Goal: Task Accomplishment & Management: Complete application form

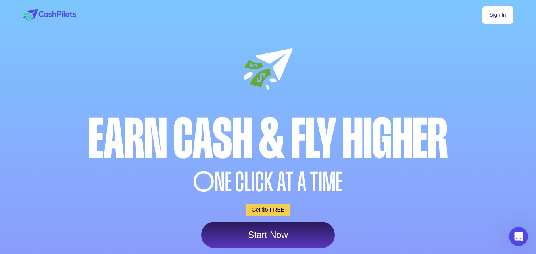
click at [491, 13] on link "Sign In" at bounding box center [498, 14] width 30 height 17
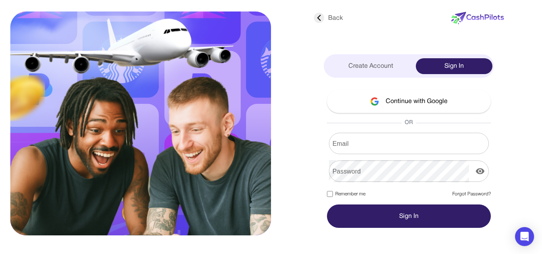
click at [400, 103] on button "Continue with Google" at bounding box center [409, 101] width 164 height 23
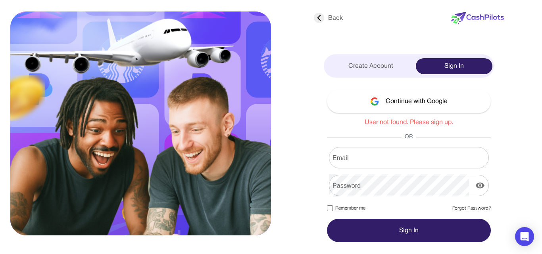
click at [319, 17] on icon at bounding box center [319, 18] width 10 height 10
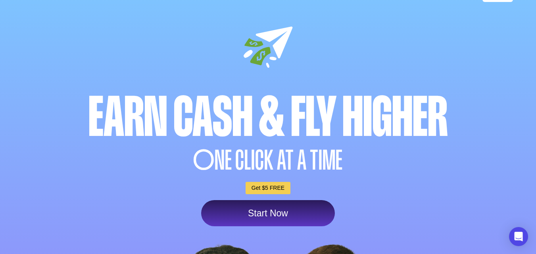
scroll to position [79, 0]
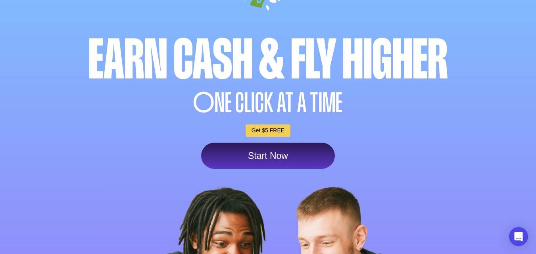
click at [270, 155] on link "Start Now" at bounding box center [268, 156] width 134 height 26
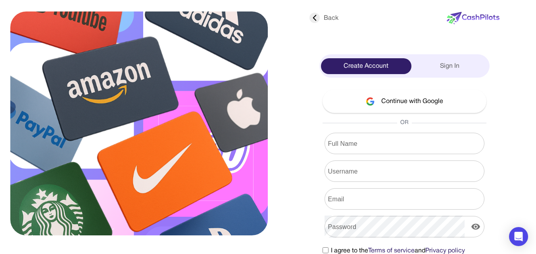
click at [409, 100] on button "Continue with Google" at bounding box center [405, 101] width 164 height 23
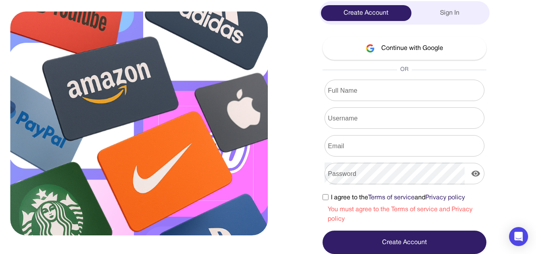
click at [403, 45] on button "Continue with Google" at bounding box center [405, 48] width 164 height 23
click at [416, 46] on button "Continue with Google" at bounding box center [405, 48] width 164 height 23
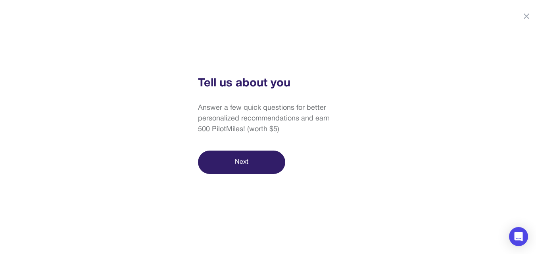
click at [239, 160] on button "Next" at bounding box center [241, 162] width 87 height 23
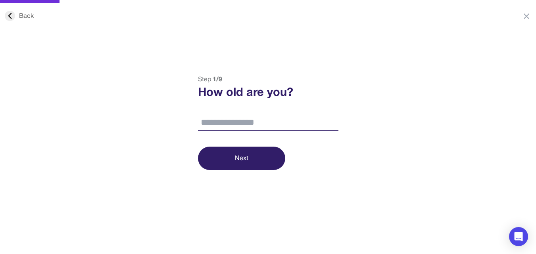
click at [243, 126] on input "number" at bounding box center [268, 123] width 141 height 17
type input "**"
click at [245, 160] on button "Next" at bounding box center [241, 158] width 87 height 23
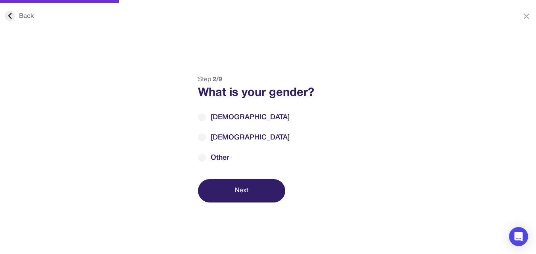
click at [232, 114] on label "Male" at bounding box center [268, 117] width 141 height 11
click at [234, 187] on button "Next" at bounding box center [241, 190] width 87 height 23
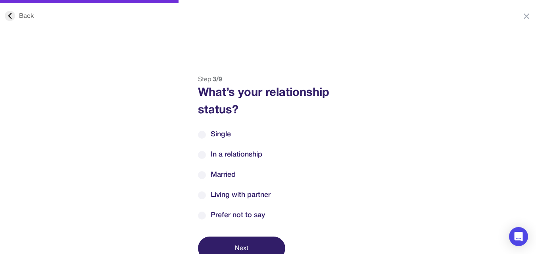
click at [222, 175] on span "Married" at bounding box center [223, 175] width 25 height 11
click at [232, 243] on button "Next" at bounding box center [241, 248] width 87 height 23
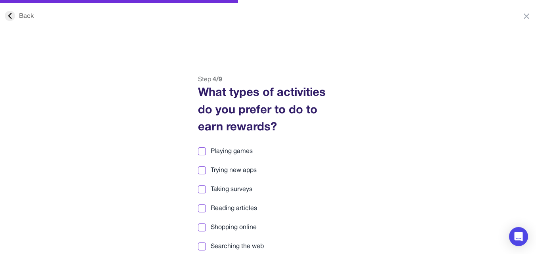
click at [202, 152] on div at bounding box center [202, 152] width 6 height 6
click at [203, 188] on div at bounding box center [202, 190] width 6 height 6
click at [201, 208] on div at bounding box center [202, 209] width 6 height 6
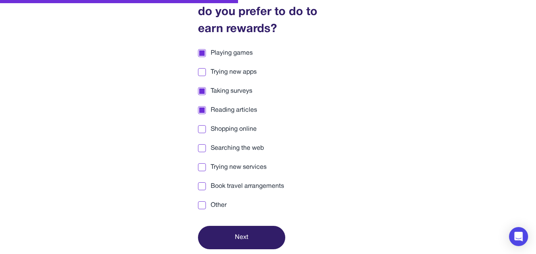
scroll to position [100, 0]
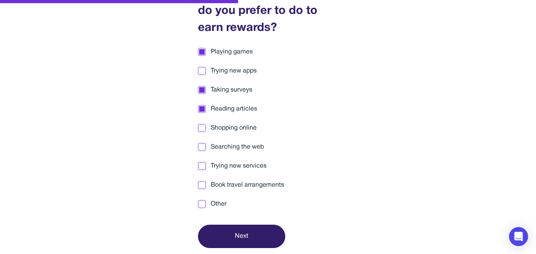
click at [201, 67] on div at bounding box center [202, 71] width 8 height 8
click at [204, 187] on div at bounding box center [202, 186] width 6 height 6
click at [200, 205] on div at bounding box center [202, 205] width 6 height 6
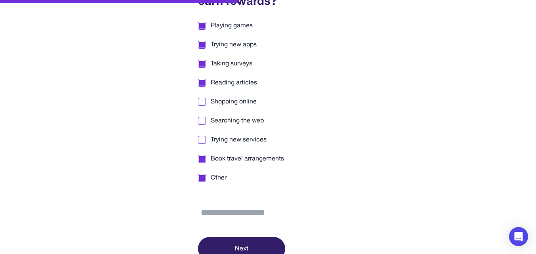
scroll to position [138, 0]
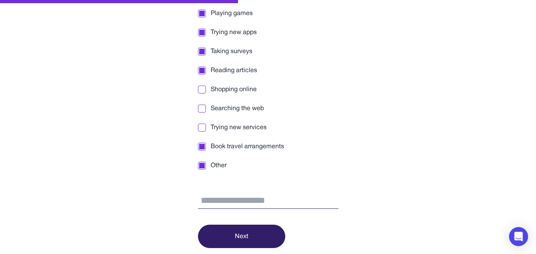
click at [213, 199] on input "text" at bounding box center [268, 201] width 141 height 17
type input "*"
type input "******"
click at [227, 227] on button "Next" at bounding box center [241, 236] width 87 height 23
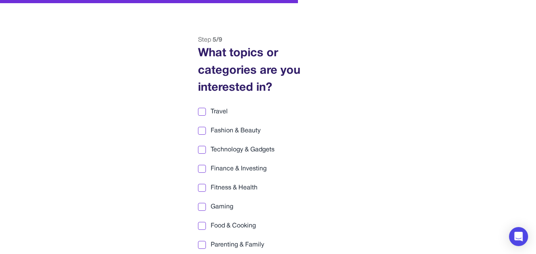
scroll to position [59, 0]
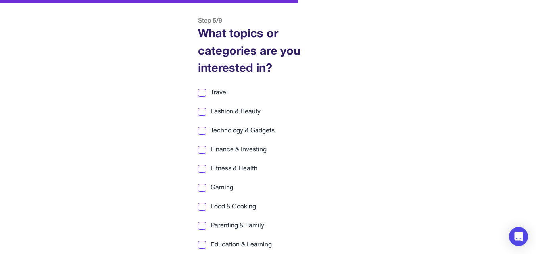
click at [207, 92] on label "Travel" at bounding box center [268, 93] width 141 height 10
click at [202, 111] on div at bounding box center [202, 112] width 6 height 6
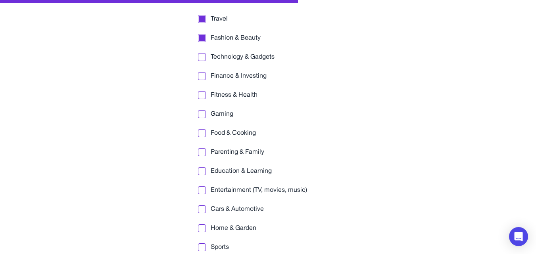
scroll to position [138, 0]
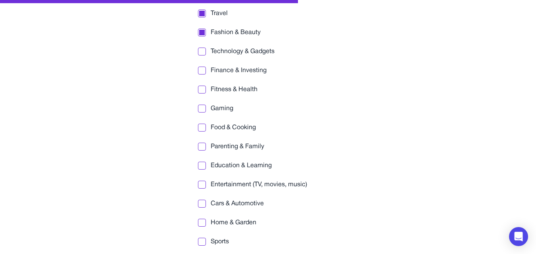
click at [206, 87] on label "Fitness & Health" at bounding box center [268, 90] width 141 height 10
click at [204, 106] on div at bounding box center [202, 109] width 6 height 6
click at [205, 70] on div at bounding box center [202, 71] width 8 height 8
click at [204, 162] on div at bounding box center [202, 166] width 8 height 8
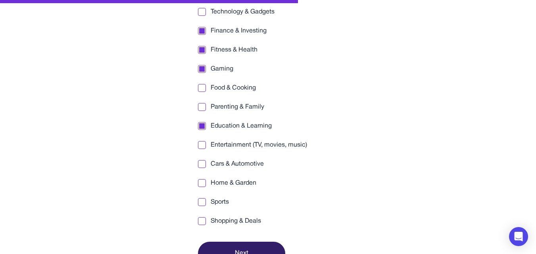
click at [205, 205] on div at bounding box center [202, 202] width 8 height 8
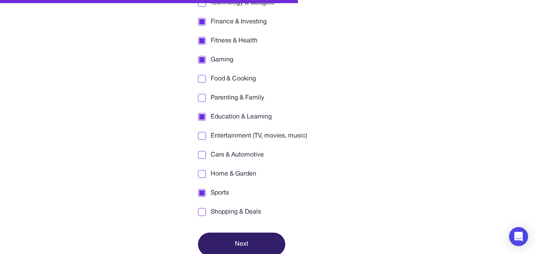
scroll to position [195, 0]
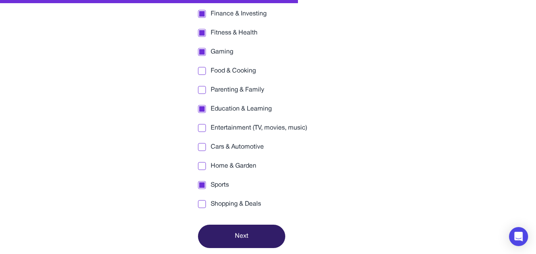
click at [204, 125] on div at bounding box center [202, 128] width 6 height 6
drag, startPoint x: 252, startPoint y: 236, endPoint x: 249, endPoint y: 230, distance: 6.8
click at [250, 233] on button "Next" at bounding box center [241, 236] width 87 height 23
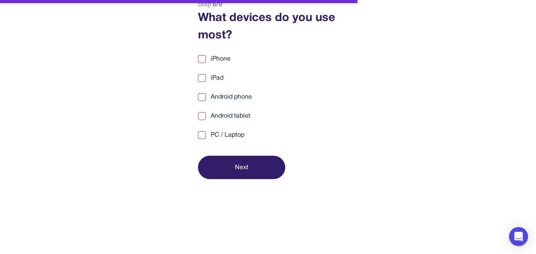
scroll to position [75, 0]
click at [204, 133] on div at bounding box center [202, 136] width 6 height 6
click at [202, 94] on div at bounding box center [202, 97] width 8 height 8
click at [239, 162] on button "Next" at bounding box center [241, 167] width 87 height 23
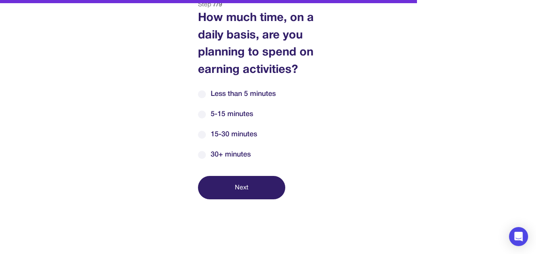
click at [219, 158] on span "30+ minutes" at bounding box center [231, 155] width 40 height 11
click at [244, 190] on button "Next" at bounding box center [241, 187] width 87 height 23
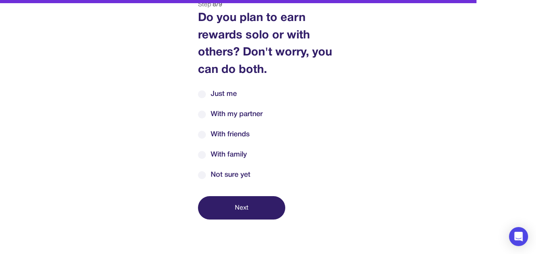
click at [235, 114] on span "With my partner" at bounding box center [237, 114] width 52 height 11
click at [231, 154] on span "With family" at bounding box center [229, 155] width 36 height 11
click at [231, 137] on span "With friends" at bounding box center [230, 134] width 39 height 11
click at [232, 154] on span "With family" at bounding box center [229, 155] width 36 height 11
click at [236, 206] on button "Next" at bounding box center [241, 207] width 87 height 23
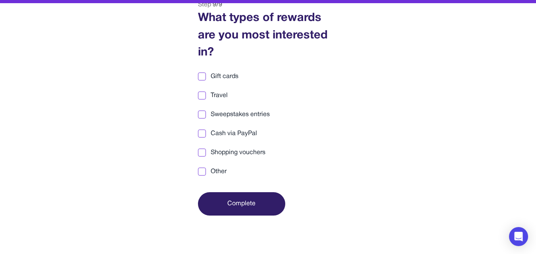
click at [202, 133] on div at bounding box center [202, 134] width 6 height 6
click at [236, 206] on button "Complete" at bounding box center [241, 204] width 87 height 23
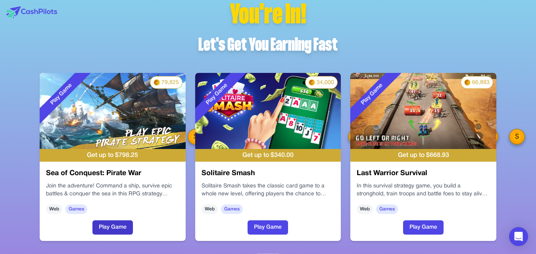
click at [110, 225] on button "Play Game" at bounding box center [112, 228] width 40 height 14
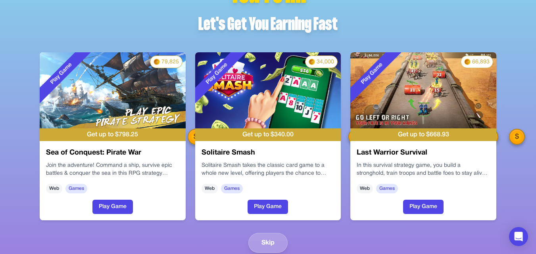
scroll to position [32, 0]
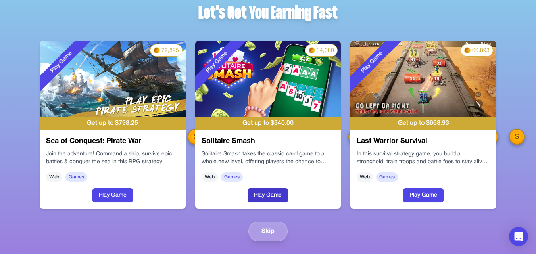
click at [261, 194] on button "Play Game" at bounding box center [268, 196] width 40 height 14
click at [416, 195] on button "Play Game" at bounding box center [423, 196] width 40 height 14
click at [264, 234] on button "Skip" at bounding box center [267, 232] width 39 height 20
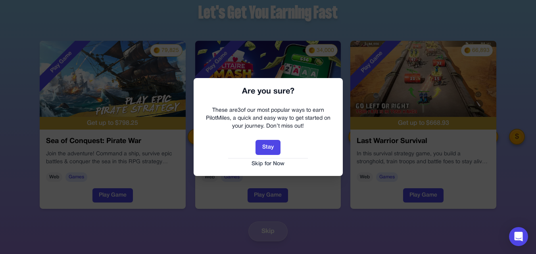
click at [270, 162] on button "Skip for Now" at bounding box center [268, 164] width 133 height 8
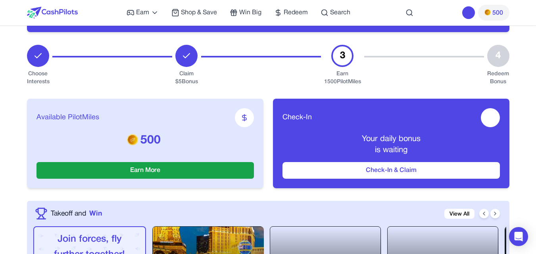
scroll to position [79, 0]
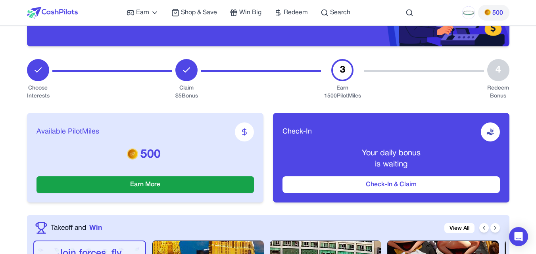
click at [340, 66] on div "3" at bounding box center [342, 70] width 22 height 22
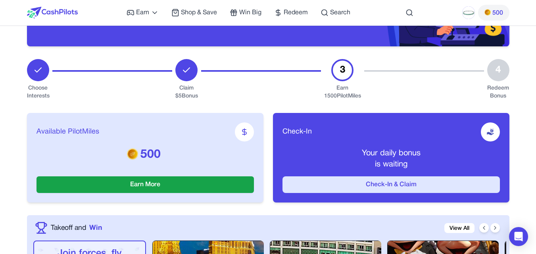
click at [328, 181] on button "Check-In & Claim" at bounding box center [392, 185] width 218 height 17
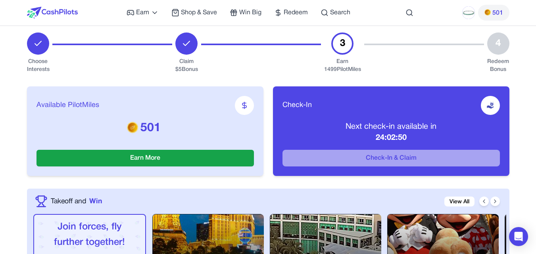
scroll to position [119, 0]
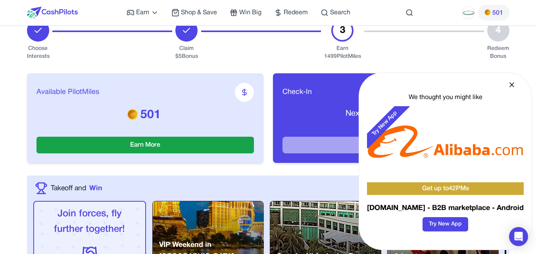
click at [510, 85] on icon at bounding box center [512, 85] width 8 height 8
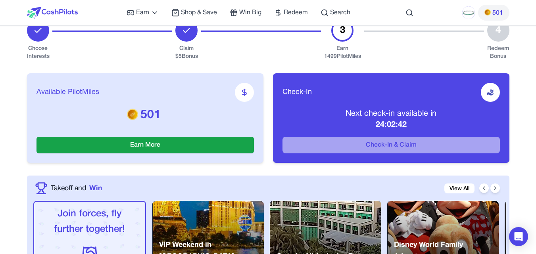
click at [428, 129] on p "24:02:42" at bounding box center [392, 124] width 218 height 11
click at [484, 93] on div at bounding box center [490, 92] width 19 height 19
click at [493, 47] on div "Redeem Bonus" at bounding box center [498, 53] width 22 height 16
click at [495, 33] on div "4" at bounding box center [498, 30] width 22 height 22
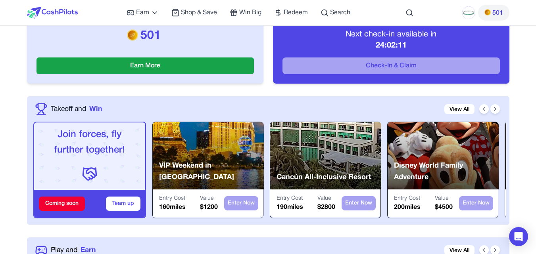
scroll to position [79, 0]
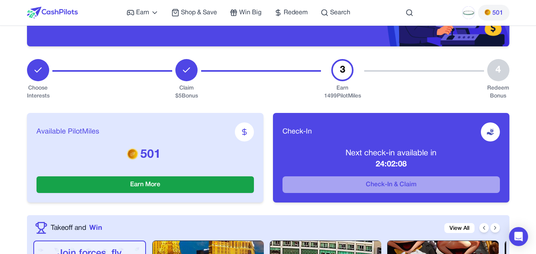
click at [320, 141] on div "Check-In" at bounding box center [392, 132] width 218 height 19
click at [179, 87] on div "Claim $ 5 Bonus" at bounding box center [186, 93] width 23 height 16
click at [187, 146] on div "Available PilotMiles 501 Earn More" at bounding box center [145, 158] width 237 height 90
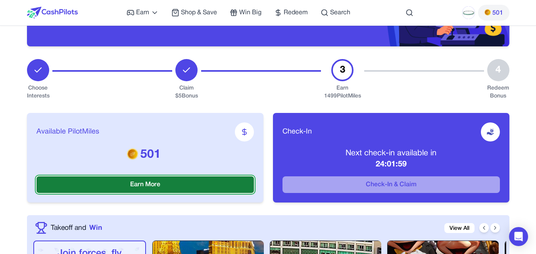
click at [156, 181] on button "Earn More" at bounding box center [146, 185] width 218 height 17
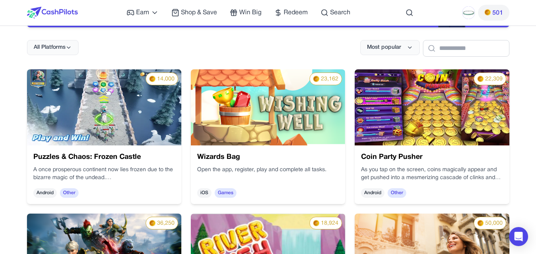
scroll to position [119, 0]
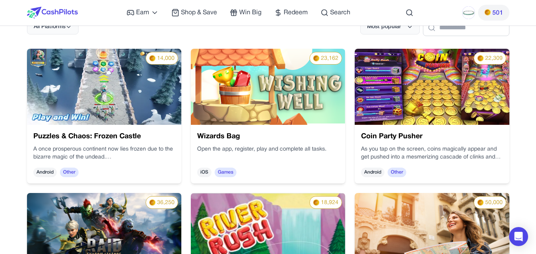
click at [111, 87] on img at bounding box center [104, 87] width 154 height 76
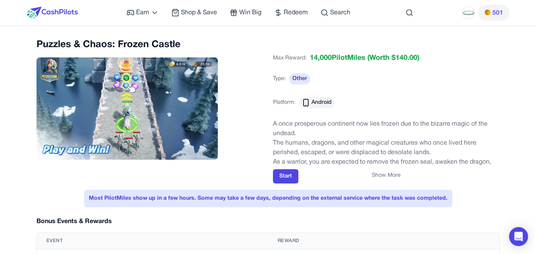
click at [172, 121] on img at bounding box center [128, 109] width 182 height 102
click at [87, 140] on img at bounding box center [128, 109] width 182 height 102
click at [286, 179] on button "Start" at bounding box center [285, 177] width 25 height 14
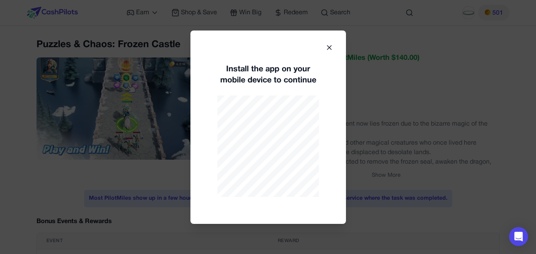
click at [331, 46] on icon at bounding box center [329, 48] width 4 height 4
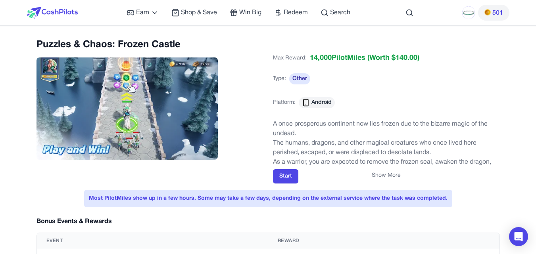
scroll to position [248, 0]
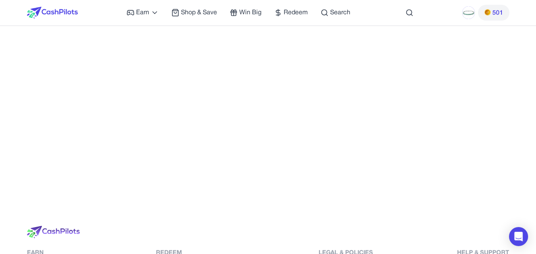
scroll to position [110, 0]
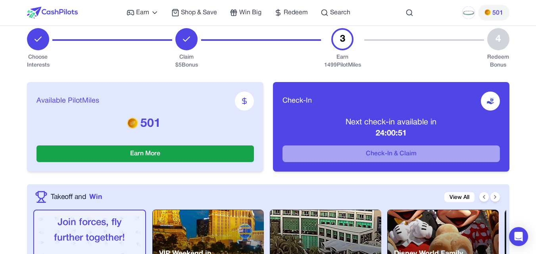
click at [241, 96] on div at bounding box center [244, 101] width 19 height 19
click at [242, 99] on icon at bounding box center [245, 101] width 8 height 8
click at [188, 63] on div "Claim $ 5 Bonus" at bounding box center [186, 62] width 23 height 16
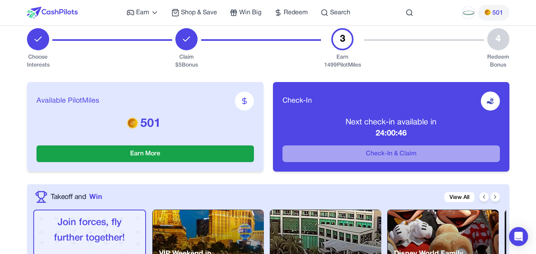
click at [188, 63] on div "Claim $ 5 Bonus" at bounding box center [186, 62] width 23 height 16
click at [190, 39] on icon at bounding box center [187, 40] width 10 height 10
click at [295, 13] on span "Redeem" at bounding box center [296, 13] width 24 height 10
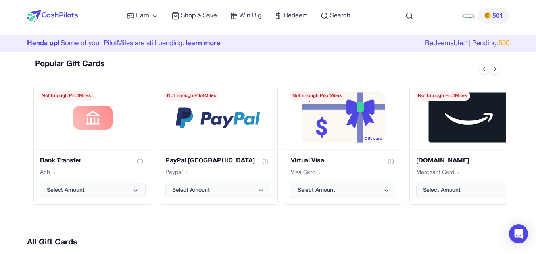
scroll to position [119, 0]
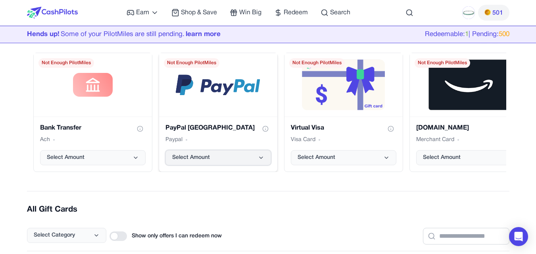
click at [262, 156] on icon "PayPal USA gift card" at bounding box center [261, 158] width 6 height 6
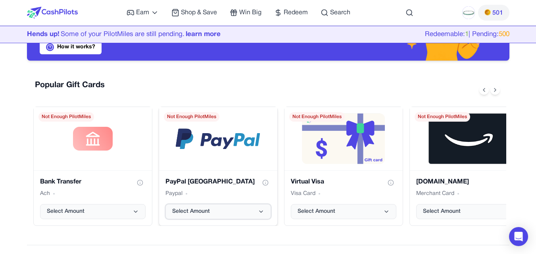
scroll to position [79, 0]
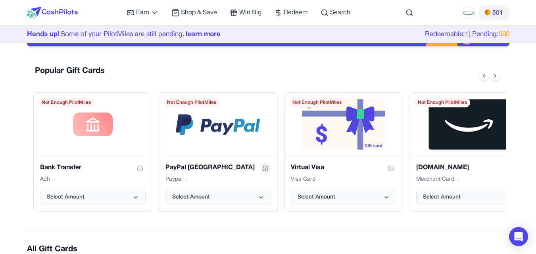
click at [264, 166] on circle "Show gift card information" at bounding box center [265, 168] width 5 height 5
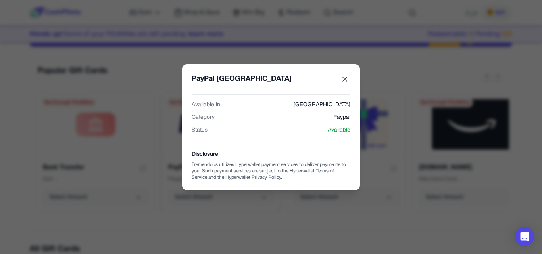
click at [347, 79] on icon "PayPal USA gift card" at bounding box center [345, 79] width 8 height 8
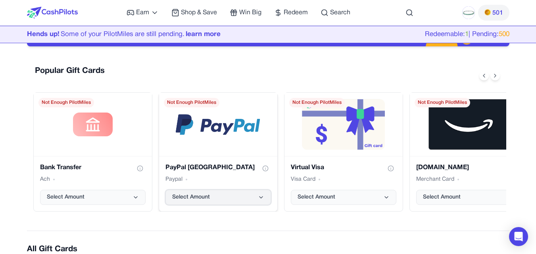
click at [264, 198] on icon "PayPal USA gift card" at bounding box center [261, 198] width 6 height 6
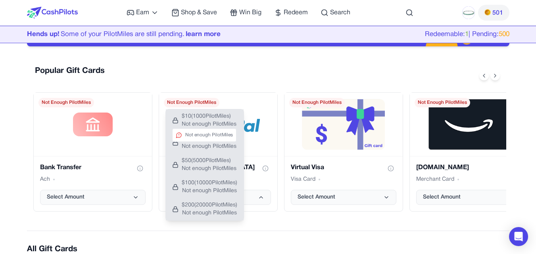
click at [206, 118] on span "$ 10 ( 1000 PilotMiles)" at bounding box center [209, 117] width 55 height 8
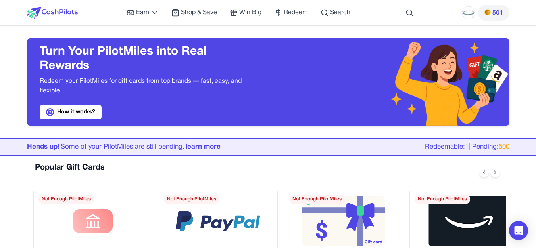
click at [495, 15] on span "501" at bounding box center [498, 13] width 11 height 10
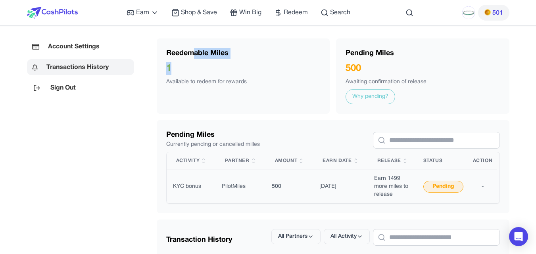
drag, startPoint x: 190, startPoint y: 62, endPoint x: 191, endPoint y: 54, distance: 7.7
click at [191, 54] on div "Reedemable Miles 1 Available to redeem for rewards" at bounding box center [243, 76] width 173 height 75
click at [186, 71] on div "1" at bounding box center [243, 68] width 154 height 13
click at [212, 84] on div "Available to redeem for rewards" at bounding box center [243, 82] width 154 height 8
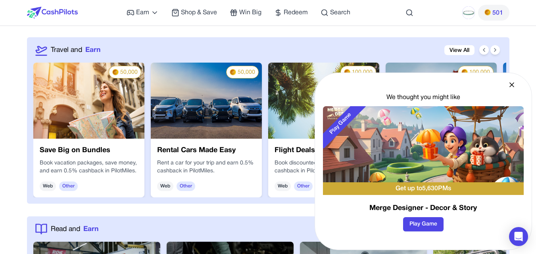
scroll to position [1135, 0]
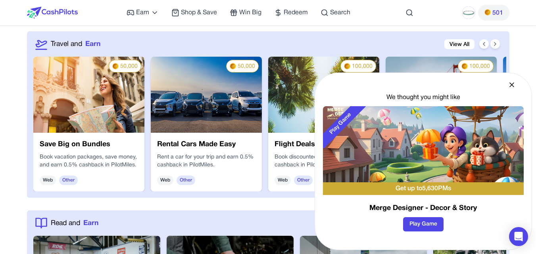
click at [59, 110] on img at bounding box center [88, 95] width 111 height 76
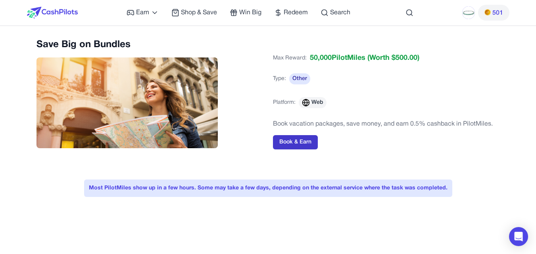
click at [297, 138] on button "Book & Earn" at bounding box center [295, 142] width 45 height 14
click at [412, 188] on div "Most PilotMiles show up in a few hours. Some may take a few days, depending on …" at bounding box center [268, 188] width 368 height 17
click at [297, 80] on span "Other" at bounding box center [299, 78] width 21 height 11
click at [275, 76] on span "Type:" at bounding box center [279, 79] width 13 height 8
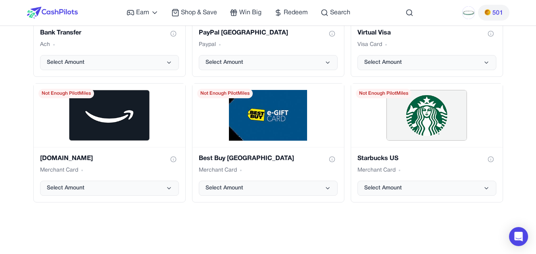
scroll to position [1387, 0]
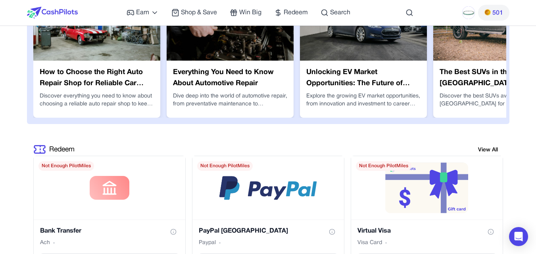
click at [71, 96] on p "Discover everything you need to know about choosing a reliable auto repair shop…" at bounding box center [97, 100] width 114 height 16
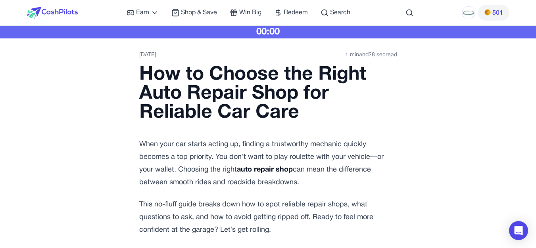
click at [272, 30] on div "00:00" at bounding box center [268, 32] width 536 height 13
click at [190, 31] on div "00:00" at bounding box center [268, 32] width 536 height 13
click at [376, 57] on time "1 min and 28 sec read" at bounding box center [371, 55] width 52 height 8
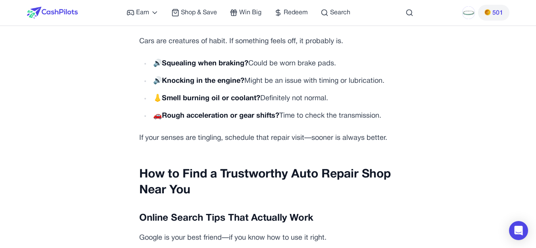
scroll to position [1217, 0]
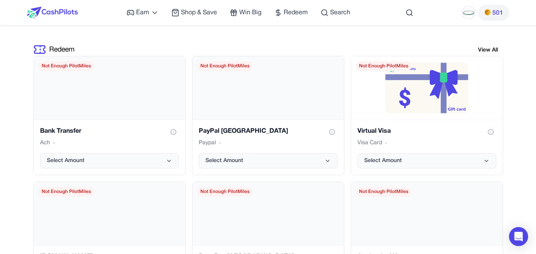
scroll to position [1281, 0]
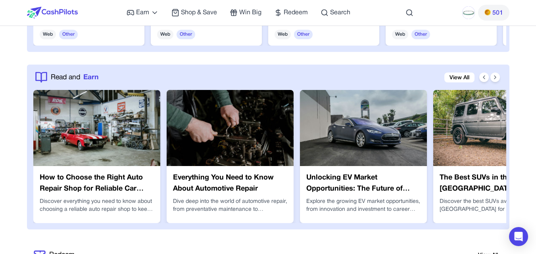
click at [242, 148] on img at bounding box center [230, 128] width 127 height 76
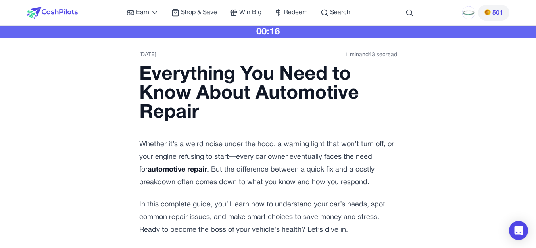
click at [272, 33] on div "00:16" at bounding box center [268, 32] width 536 height 13
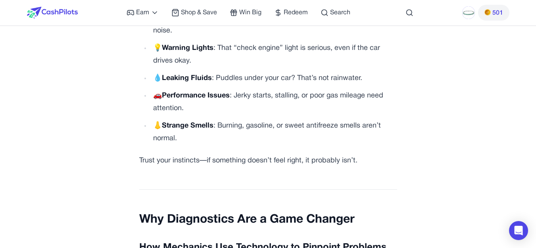
scroll to position [1350, 0]
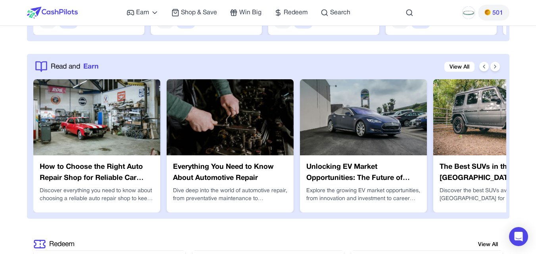
scroll to position [1255, 0]
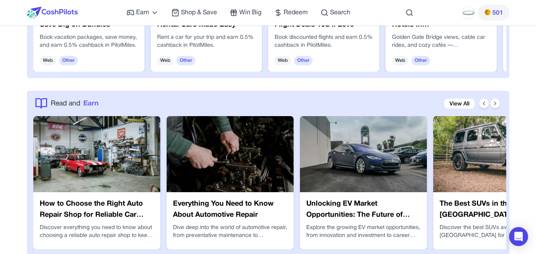
click at [74, 102] on span "Read and" at bounding box center [65, 103] width 29 height 10
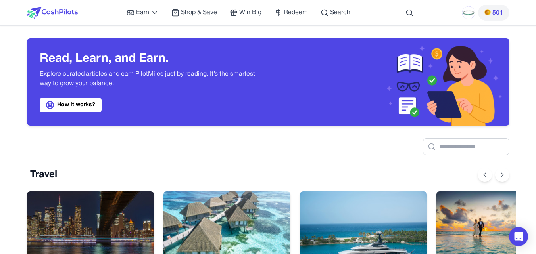
scroll to position [0, 6]
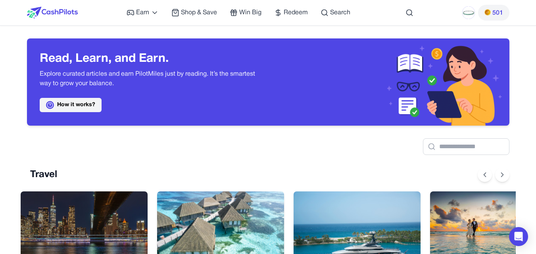
click at [75, 104] on link "How it works?" at bounding box center [71, 105] width 62 height 14
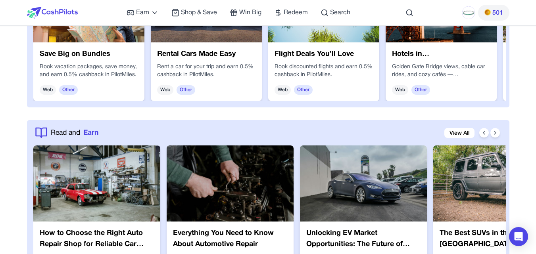
scroll to position [1239, 0]
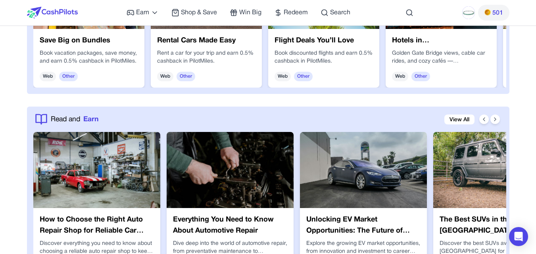
click at [350, 191] on img at bounding box center [363, 170] width 127 height 76
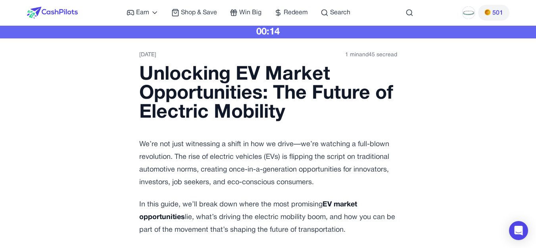
click at [369, 60] on div "4/29/2025 1 min and 45 sec read" at bounding box center [268, 58] width 258 height 14
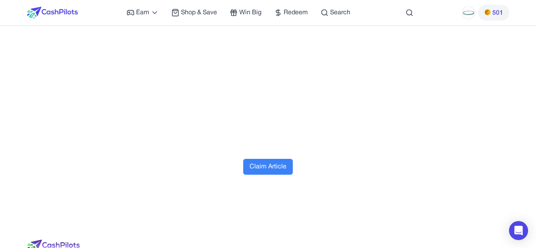
scroll to position [3334, 0]
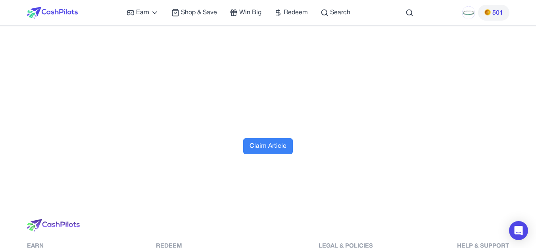
click at [259, 154] on button "Claim Article" at bounding box center [268, 147] width 50 height 16
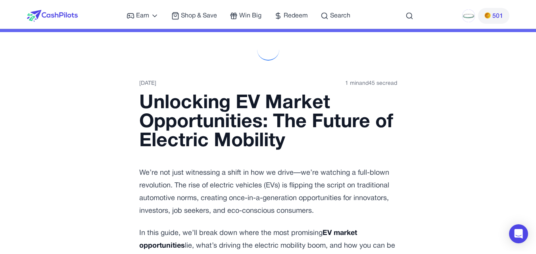
scroll to position [0, 0]
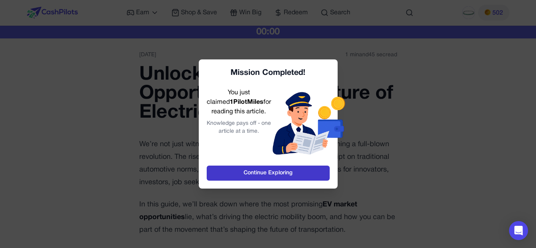
click at [259, 170] on link "Continue Exploring" at bounding box center [268, 173] width 123 height 15
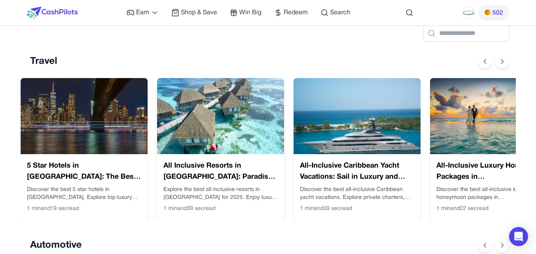
scroll to position [119, 0]
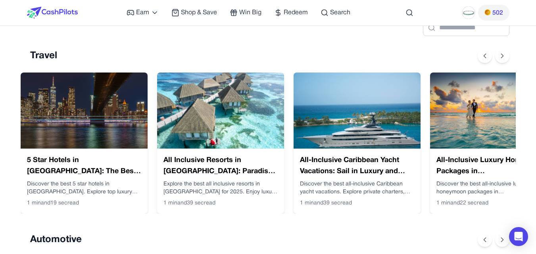
click at [258, 97] on img at bounding box center [220, 111] width 127 height 76
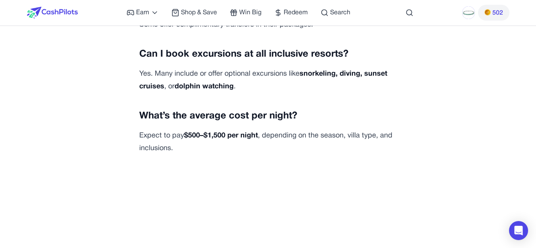
scroll to position [2977, 0]
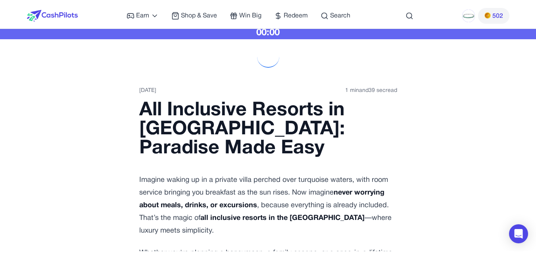
scroll to position [0, 0]
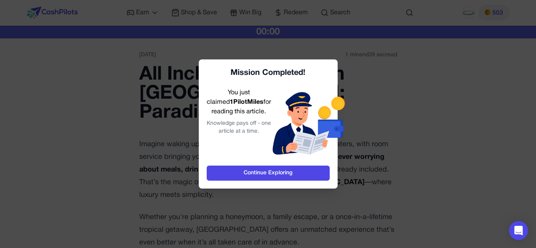
click at [264, 170] on link "Continue Exploring" at bounding box center [268, 173] width 123 height 15
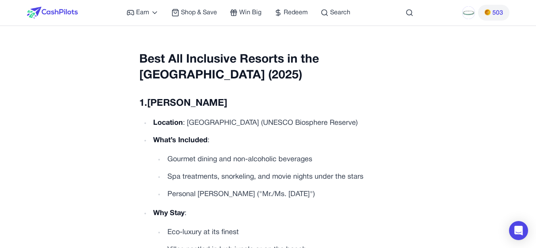
scroll to position [834, 0]
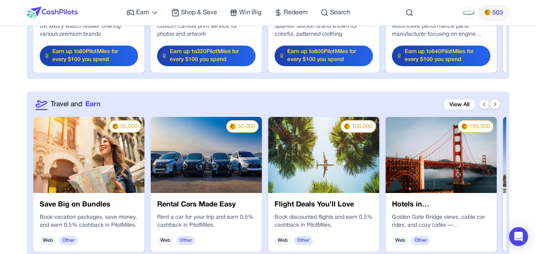
scroll to position [1035, 0]
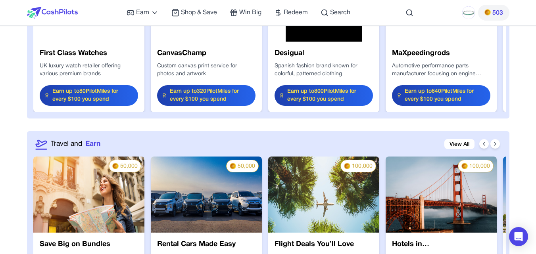
click at [345, 191] on img at bounding box center [323, 195] width 111 height 76
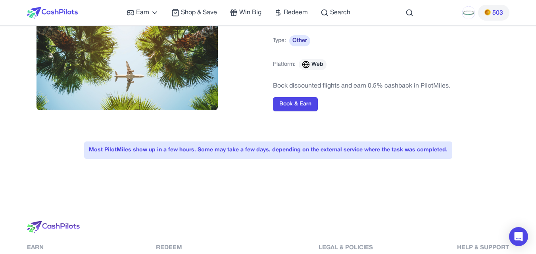
scroll to position [17, 0]
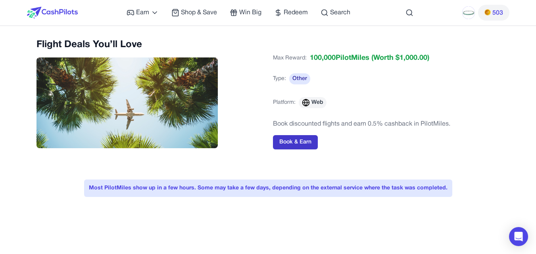
click at [295, 142] on button "Book & Earn" at bounding box center [295, 142] width 45 height 14
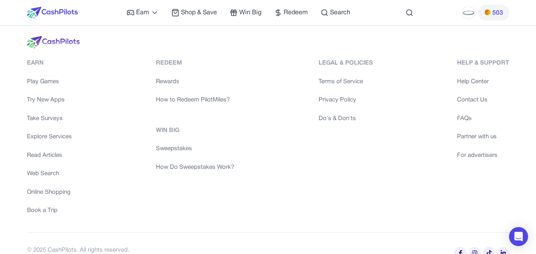
scroll to position [237, 0]
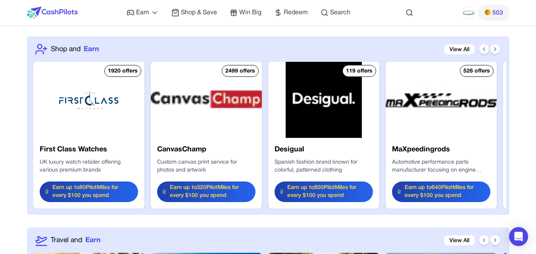
scroll to position [938, 0]
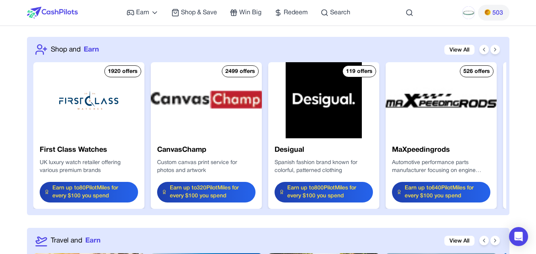
click at [81, 181] on div "First Class Watches UK luxury watch retailer offering various premium brands Ea…" at bounding box center [88, 174] width 111 height 71
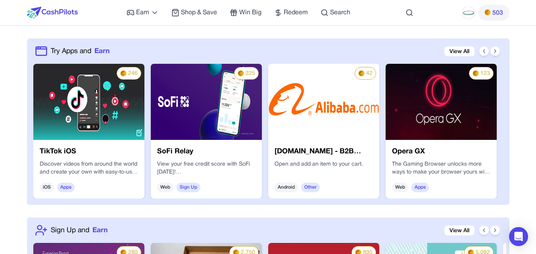
scroll to position [564, 0]
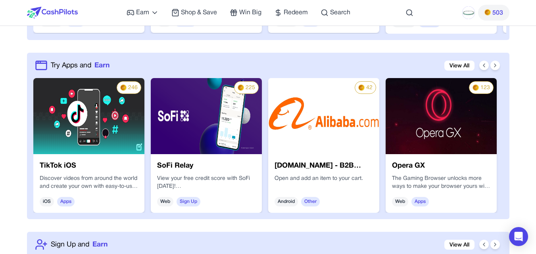
click at [112, 103] on img at bounding box center [88, 116] width 111 height 76
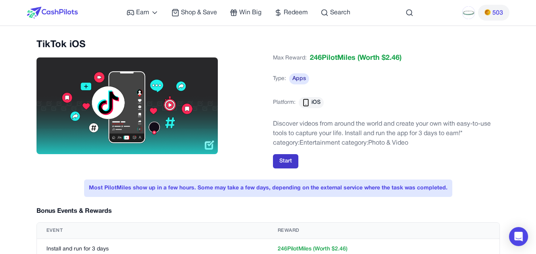
click at [287, 160] on button "Start" at bounding box center [285, 161] width 25 height 14
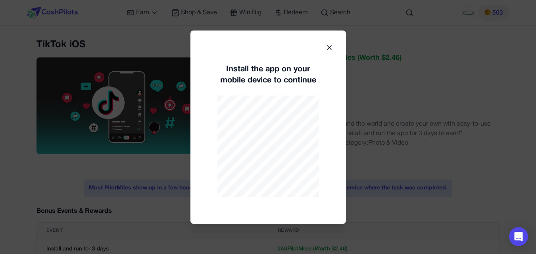
click at [418, 54] on div at bounding box center [268, 127] width 536 height 254
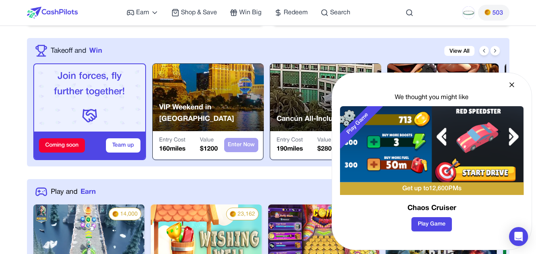
scroll to position [308, 0]
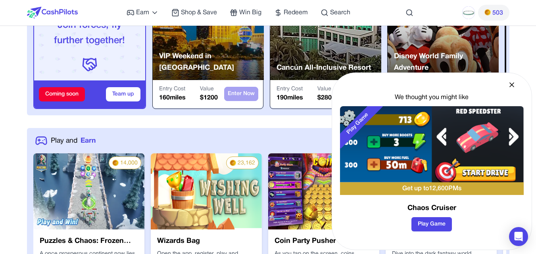
click at [508, 81] on div "We thought you might like Play Game Get up to 12,600 PMs Chaos Cruiser Play Game" at bounding box center [432, 162] width 200 height 178
click at [514, 84] on icon at bounding box center [512, 85] width 8 height 8
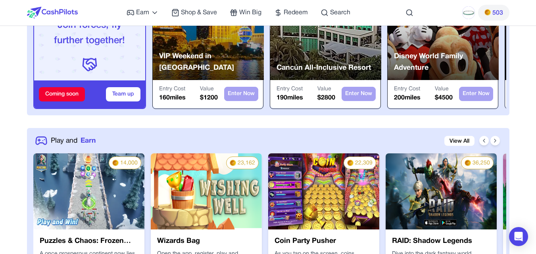
click at [434, 65] on p "Disney World Family Adventure" at bounding box center [446, 62] width 105 height 23
click at [432, 65] on p "Disney World Family Adventure" at bounding box center [446, 62] width 105 height 23
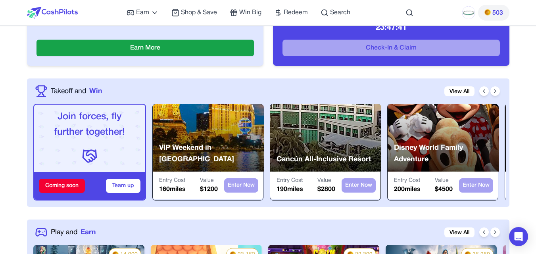
scroll to position [189, 0]
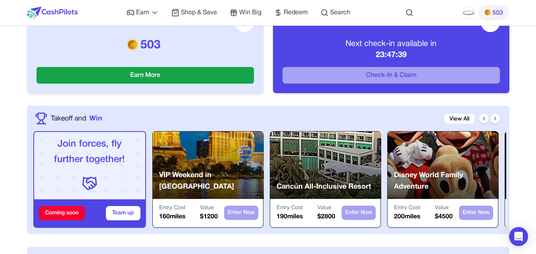
click at [412, 160] on div at bounding box center [443, 165] width 111 height 67
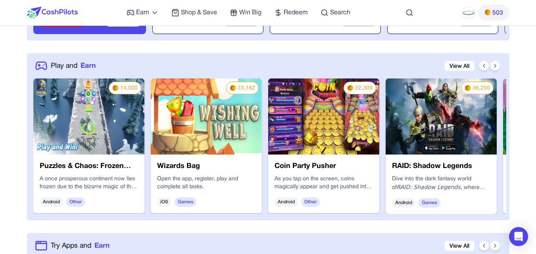
scroll to position [387, 0]
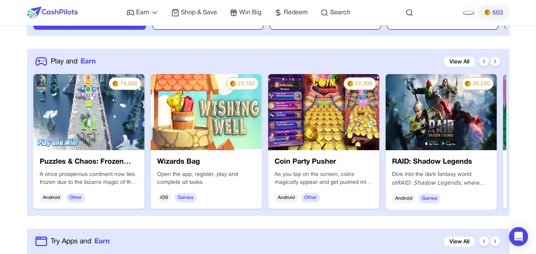
click at [451, 118] on img at bounding box center [441, 112] width 111 height 76
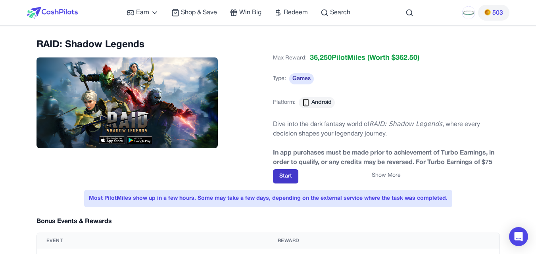
click at [287, 177] on button "Start" at bounding box center [285, 177] width 25 height 14
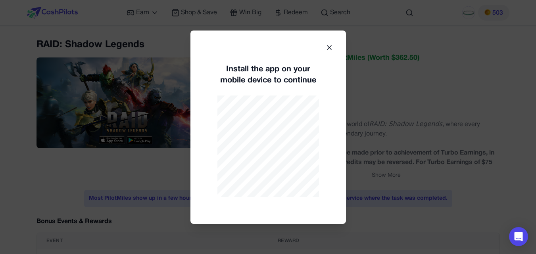
click at [378, 63] on div at bounding box center [268, 127] width 536 height 254
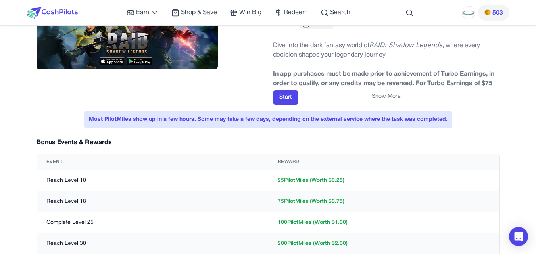
scroll to position [79, 0]
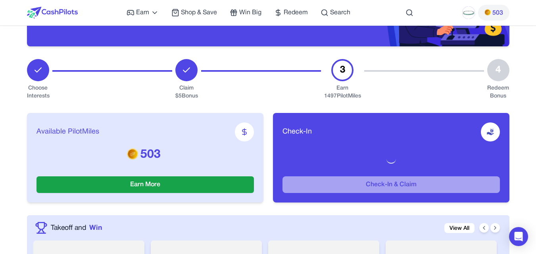
scroll to position [487, 0]
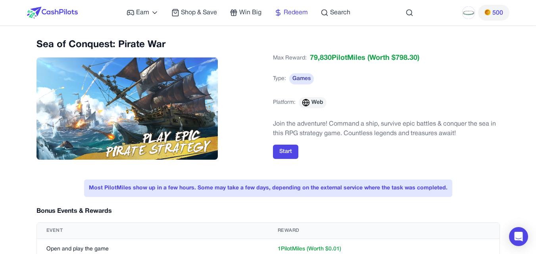
click at [300, 14] on span "Redeem" at bounding box center [296, 13] width 24 height 10
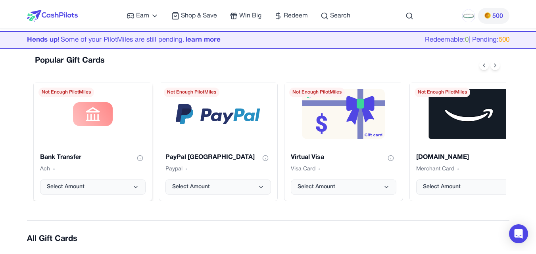
scroll to position [119, 0]
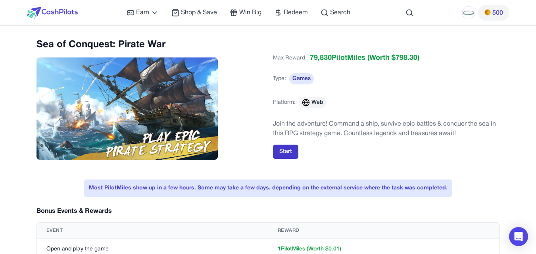
click at [285, 149] on button "Start" at bounding box center [285, 152] width 25 height 14
click at [497, 12] on span "500" at bounding box center [498, 13] width 11 height 10
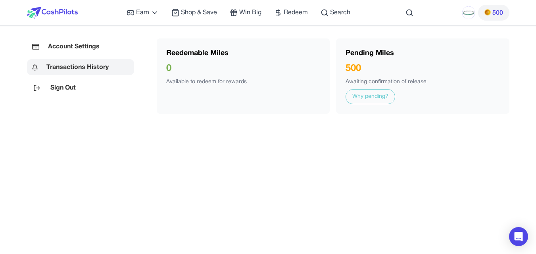
click at [379, 93] on link "Why pending?" at bounding box center [371, 96] width 50 height 15
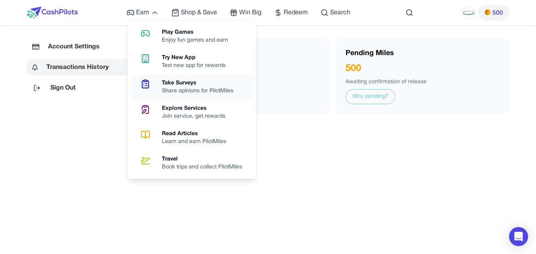
click at [194, 86] on div "Take Surveys" at bounding box center [201, 83] width 78 height 8
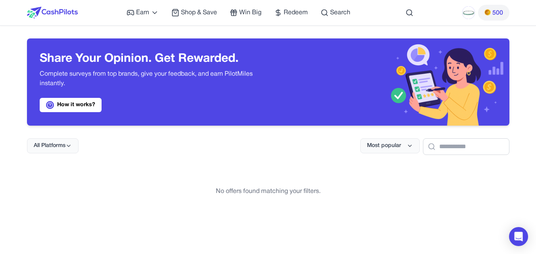
click at [247, 88] on p "Complete surveys from top brands, give your feedback, and earn PilotMiles insta…" at bounding box center [148, 78] width 216 height 19
click at [64, 146] on span "All Platforms" at bounding box center [50, 146] width 32 height 8
click at [80, 98] on link "How it works?" at bounding box center [71, 105] width 62 height 14
click at [433, 87] on img at bounding box center [388, 82] width 241 height 87
click at [375, 78] on img at bounding box center [388, 82] width 241 height 87
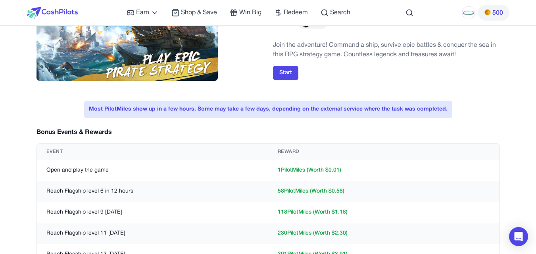
scroll to position [79, 0]
click at [298, 170] on td "1 PilotMiles (Worth $ 0.01 )" at bounding box center [383, 170] width 231 height 21
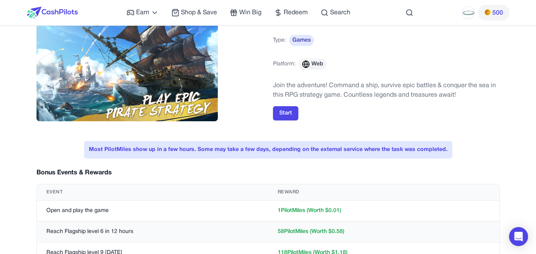
scroll to position [0, 0]
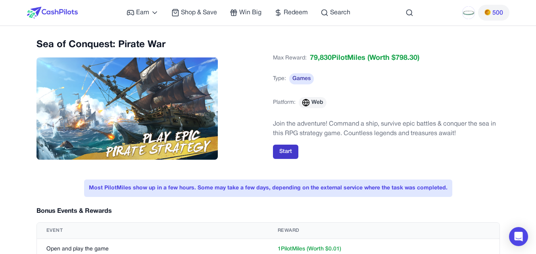
click at [283, 152] on button "Start" at bounding box center [285, 152] width 25 height 14
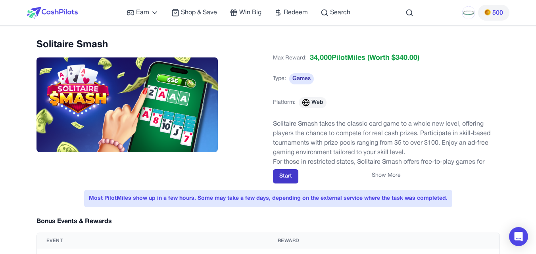
click at [286, 180] on button "Start" at bounding box center [285, 177] width 25 height 14
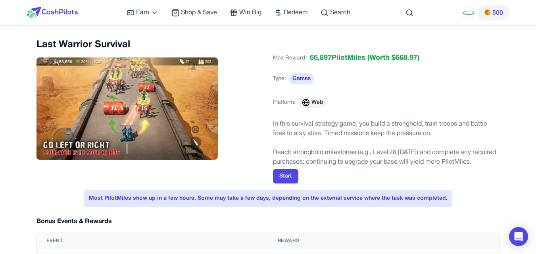
click at [127, 135] on img at bounding box center [128, 109] width 182 height 102
click at [138, 119] on img at bounding box center [128, 109] width 182 height 102
click at [289, 171] on button "Start" at bounding box center [285, 177] width 25 height 14
click at [192, 62] on img at bounding box center [128, 109] width 182 height 102
click at [70, 142] on img at bounding box center [128, 109] width 182 height 102
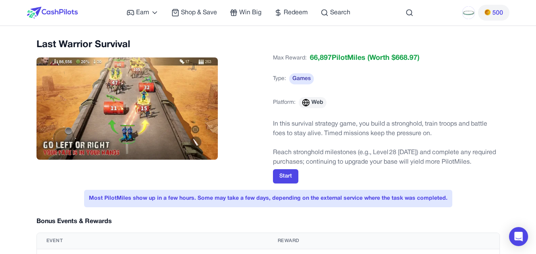
click at [126, 145] on img at bounding box center [128, 109] width 182 height 102
click at [196, 141] on img at bounding box center [128, 109] width 182 height 102
click at [117, 113] on img at bounding box center [128, 109] width 182 height 102
click at [119, 113] on img at bounding box center [128, 109] width 182 height 102
